Goal: Task Accomplishment & Management: Use online tool/utility

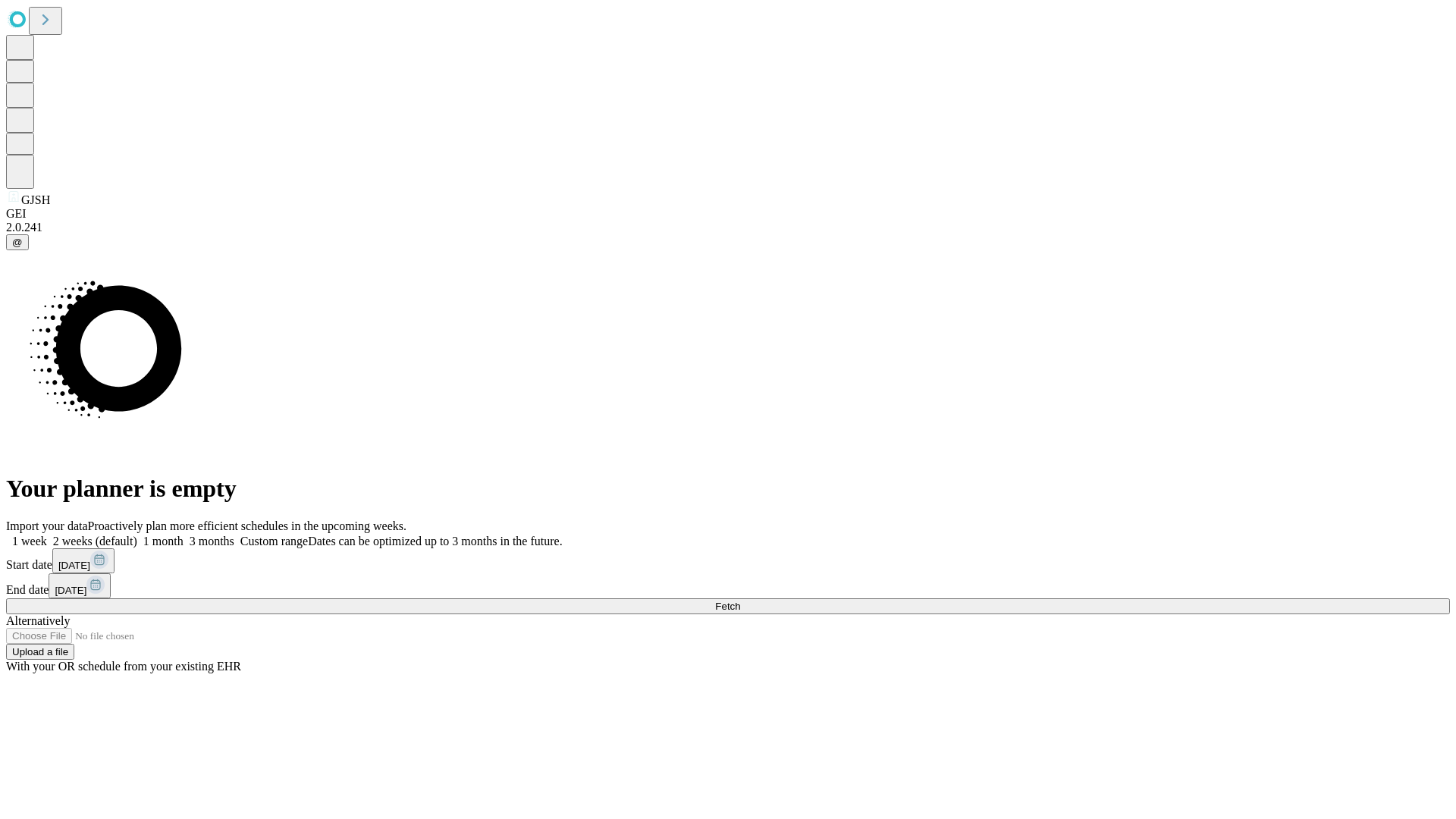
click at [740, 600] on span "Fetch" at bounding box center [727, 606] width 25 height 11
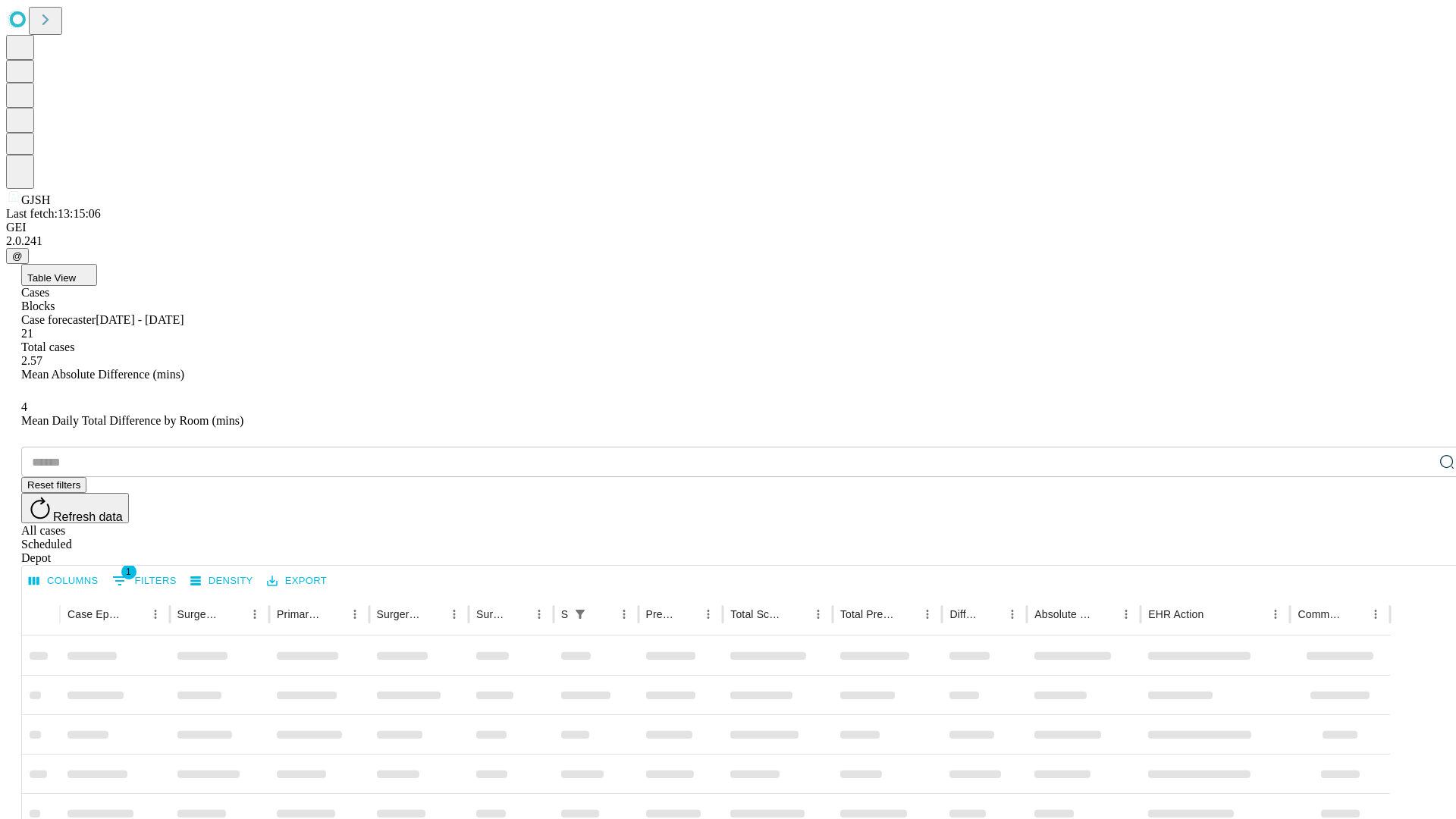
click at [1417, 551] on div "Depot" at bounding box center [744, 557] width 1444 height 14
